Goal: Transaction & Acquisition: Purchase product/service

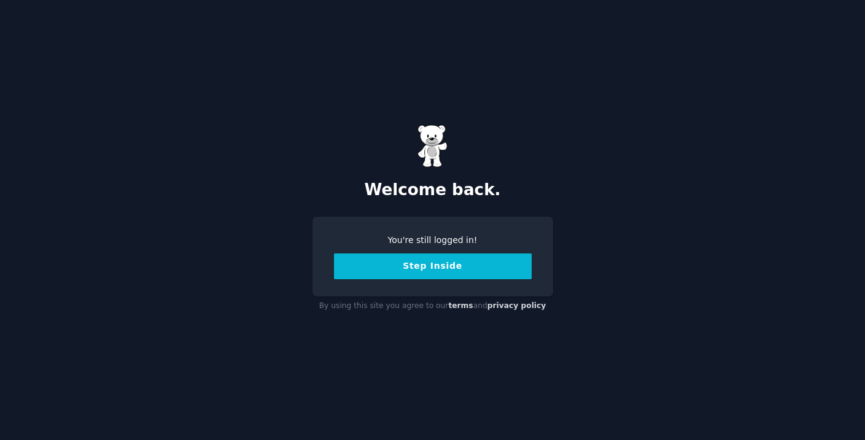
click at [416, 272] on button "Step Inside" at bounding box center [433, 267] width 198 height 26
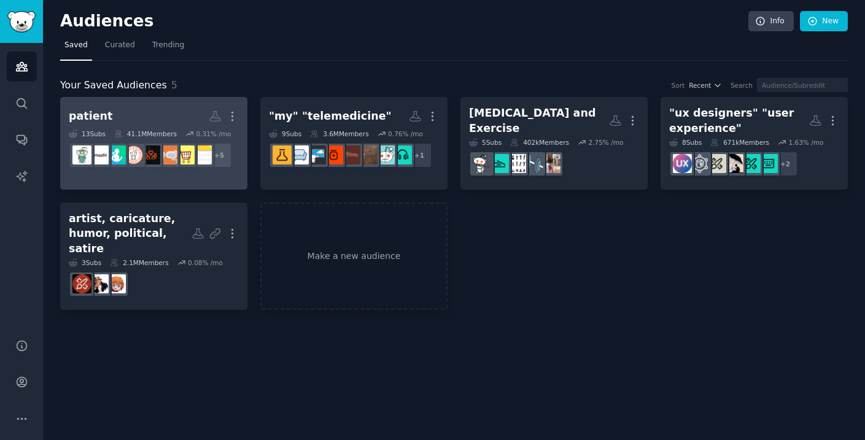
click at [175, 115] on h2 "patient More" at bounding box center [154, 116] width 170 height 21
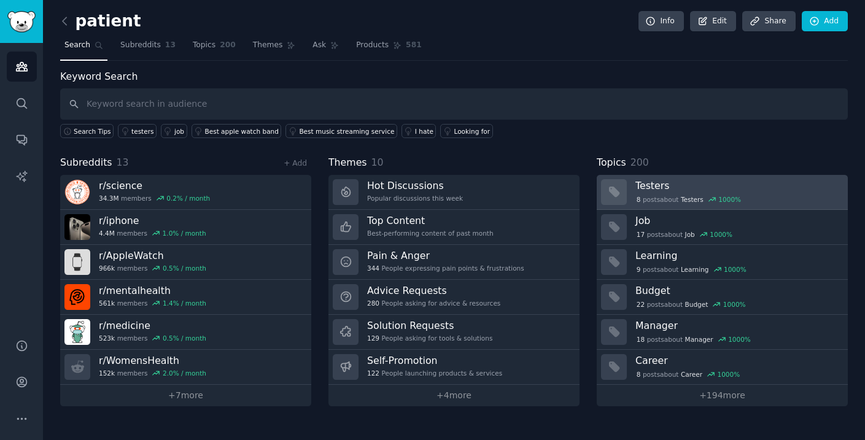
click at [723, 183] on h3 "Testers" at bounding box center [738, 185] width 204 height 13
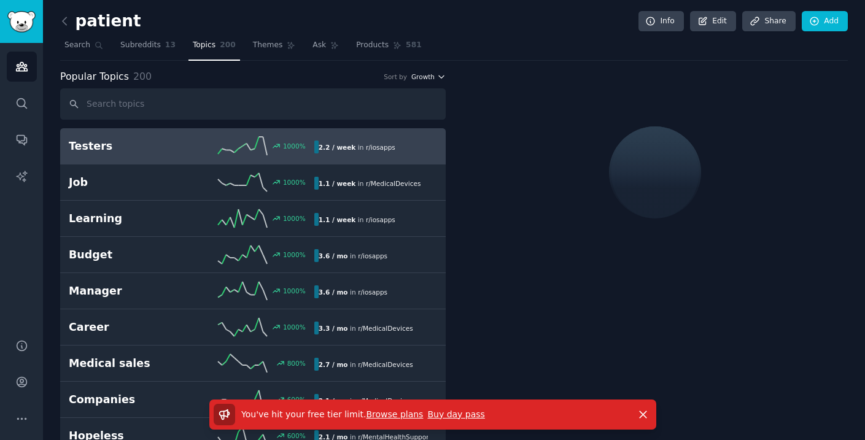
click at [437, 77] on icon "button" at bounding box center [441, 76] width 9 height 9
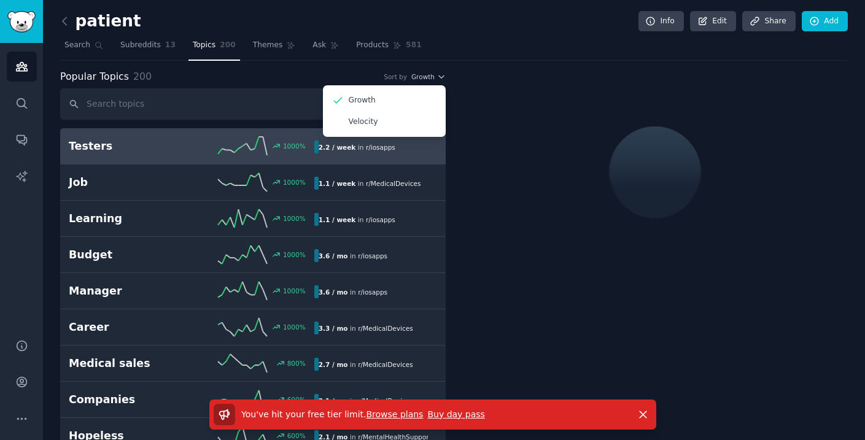
click at [480, 77] on div at bounding box center [656, 172] width 386 height 206
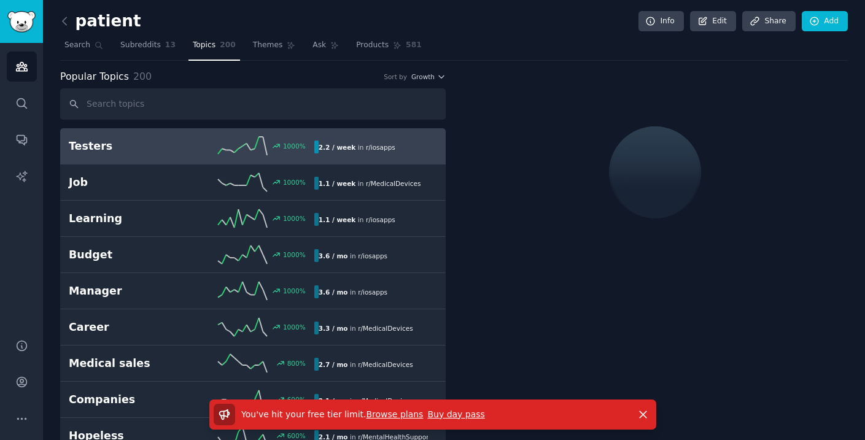
click at [360, 155] on div "Testers 1000 % 2.2 / week in r/ iosapps" at bounding box center [253, 146] width 369 height 18
click at [461, 411] on link "Buy day pass" at bounding box center [455, 415] width 57 height 10
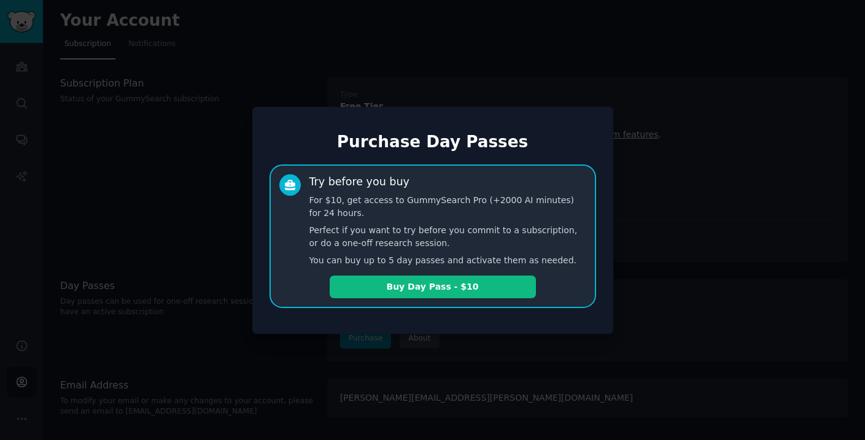
click at [666, 319] on div at bounding box center [432, 220] width 865 height 440
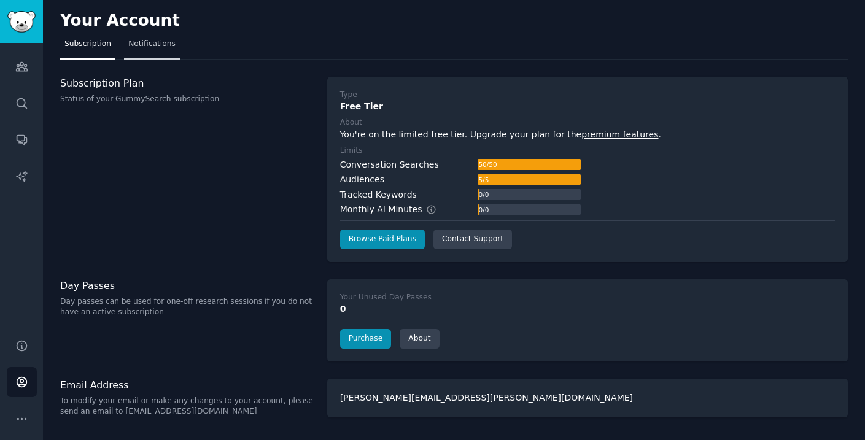
click at [170, 44] on span "Notifications" at bounding box center [151, 44] width 47 height 11
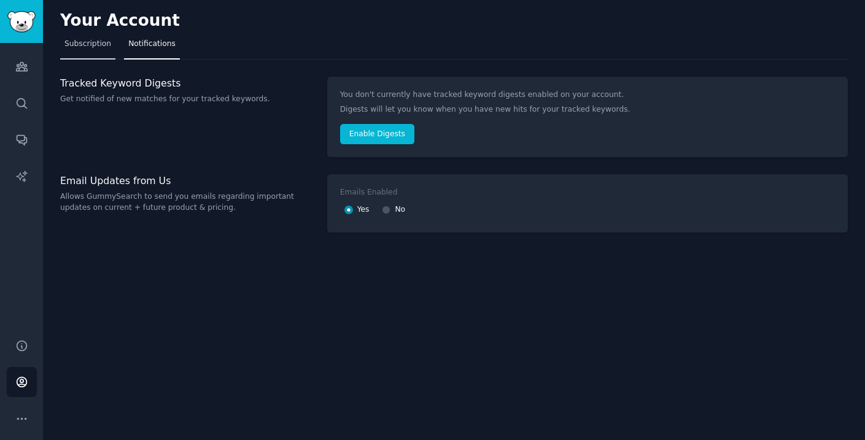
click at [107, 43] on span "Subscription" at bounding box center [87, 44] width 47 height 11
